Goal: Information Seeking & Learning: Understand process/instructions

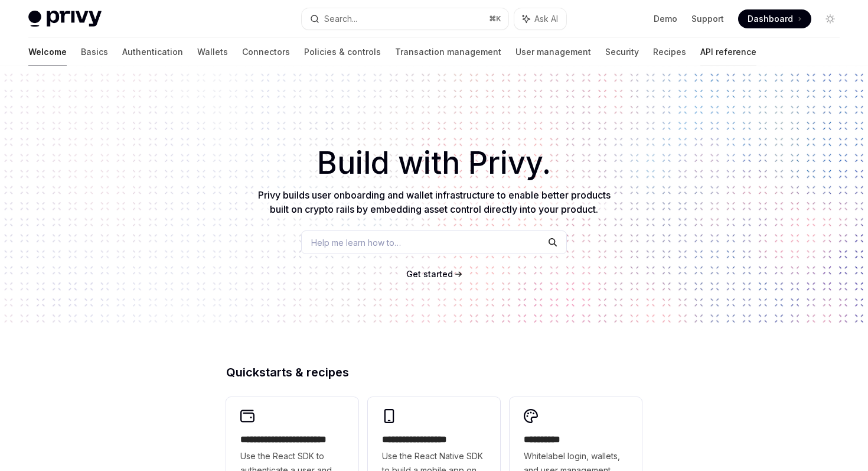
click at [701, 53] on link "API reference" at bounding box center [729, 52] width 56 height 28
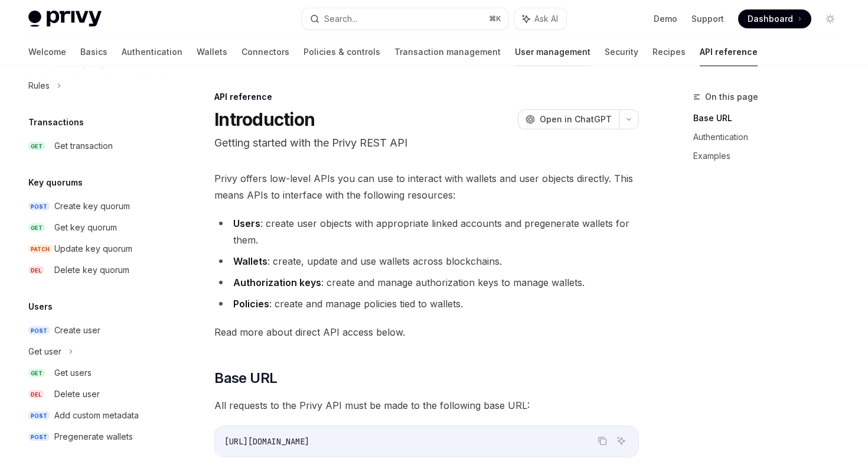
click at [515, 53] on link "User management" at bounding box center [553, 52] width 76 height 28
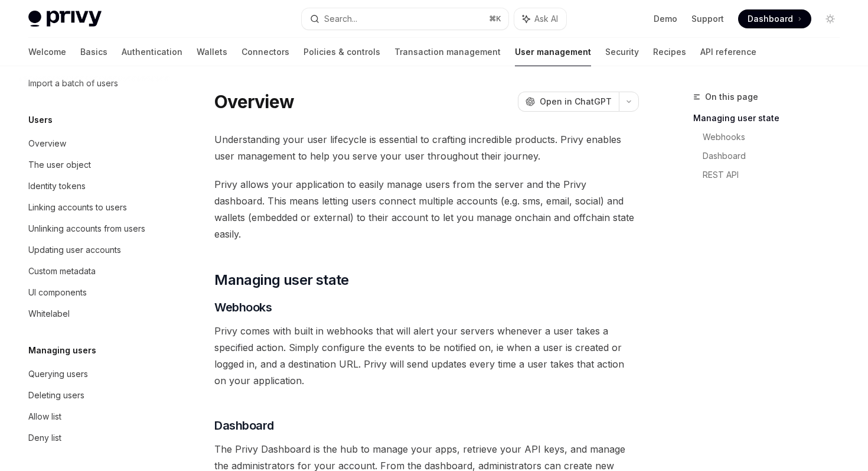
scroll to position [119, 0]
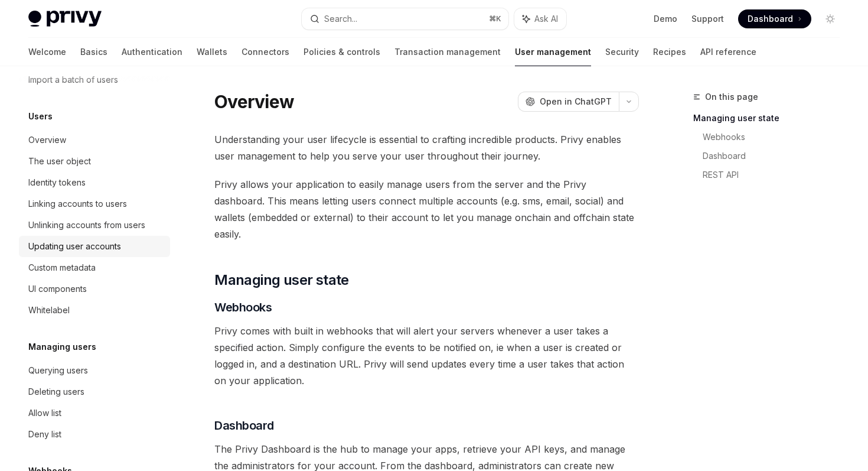
click at [96, 251] on div "Updating user accounts" at bounding box center [74, 246] width 93 height 14
type textarea "*"
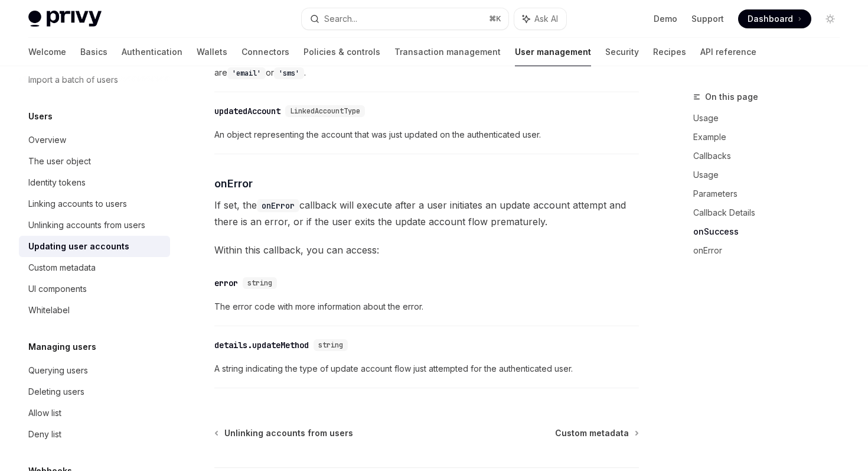
scroll to position [1736, 0]
